Goal: Information Seeking & Learning: Learn about a topic

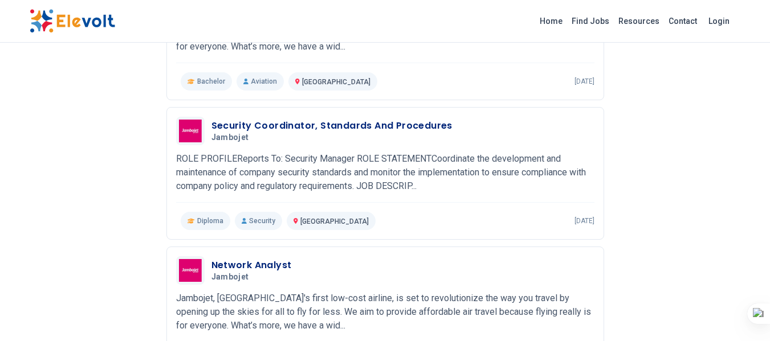
scroll to position [784, 0]
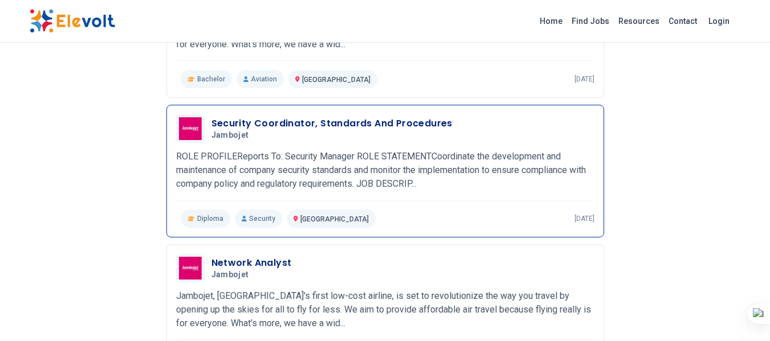
click at [304, 128] on h3 "Security Coordinator, Standards And Procedures" at bounding box center [332, 124] width 241 height 14
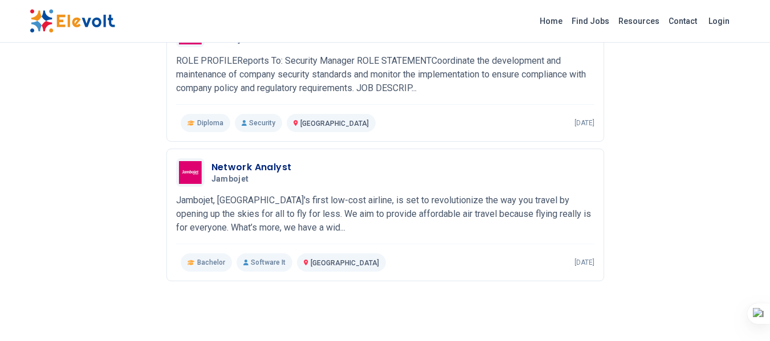
scroll to position [757, 0]
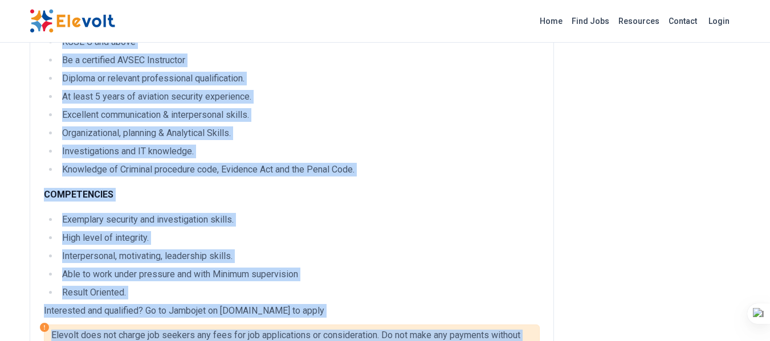
scroll to position [699, 0]
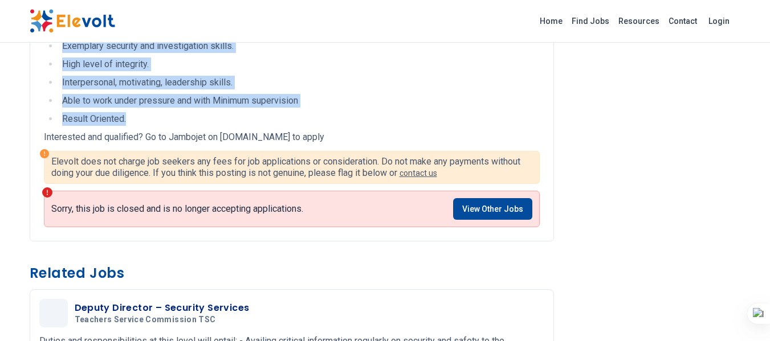
drag, startPoint x: 43, startPoint y: 127, endPoint x: 328, endPoint y: 121, distance: 285.1
copy div "ROLE STATEMENT Coordinate the development and maintenance of company security s…"
click at [449, 119] on li "Result Oriented." at bounding box center [299, 119] width 481 height 14
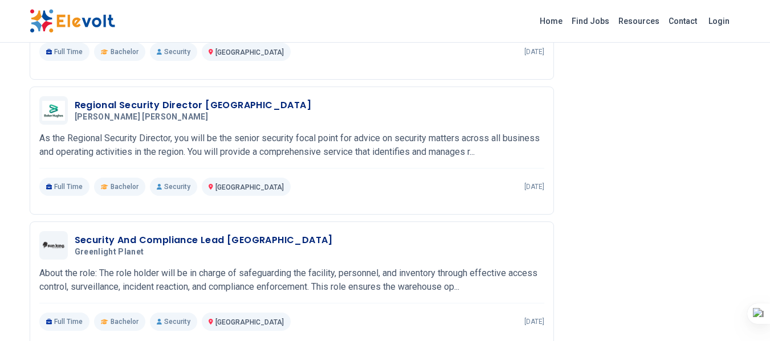
scroll to position [1040, 0]
